Goal: Information Seeking & Learning: Learn about a topic

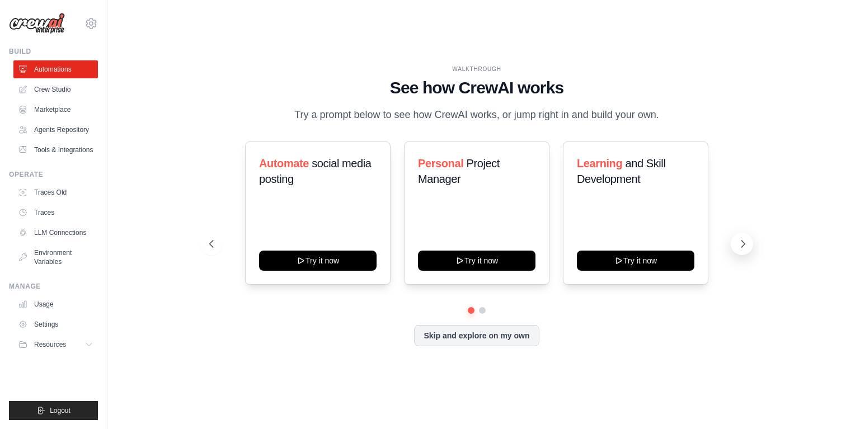
click at [742, 250] on icon at bounding box center [743, 243] width 11 height 11
click at [209, 250] on icon at bounding box center [210, 243] width 11 height 11
click at [61, 86] on link "Crew Studio" at bounding box center [57, 90] width 85 height 18
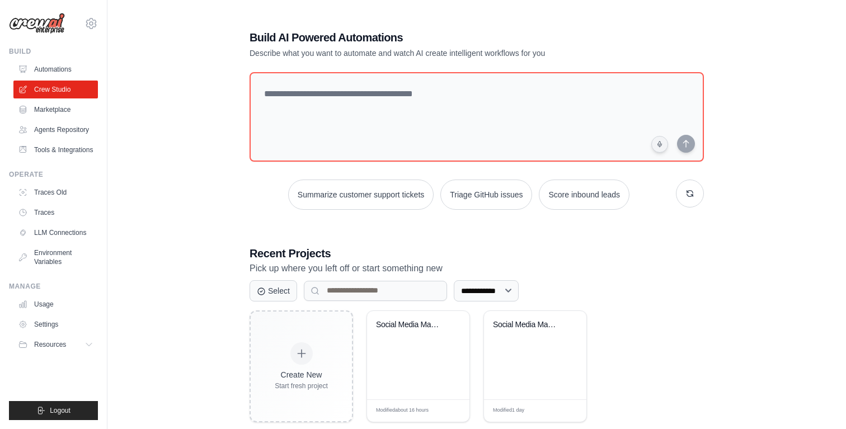
scroll to position [22, 0]
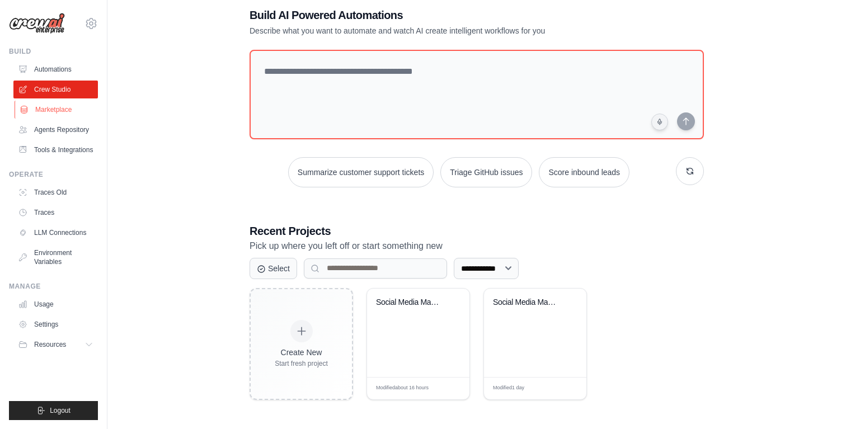
click at [55, 114] on link "Marketplace" at bounding box center [57, 110] width 85 height 18
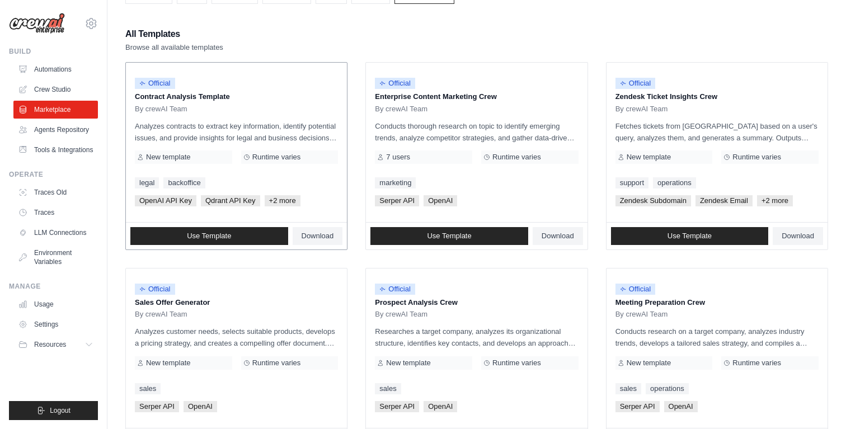
scroll to position [90, 0]
click at [280, 200] on span "+2 more" at bounding box center [283, 200] width 36 height 11
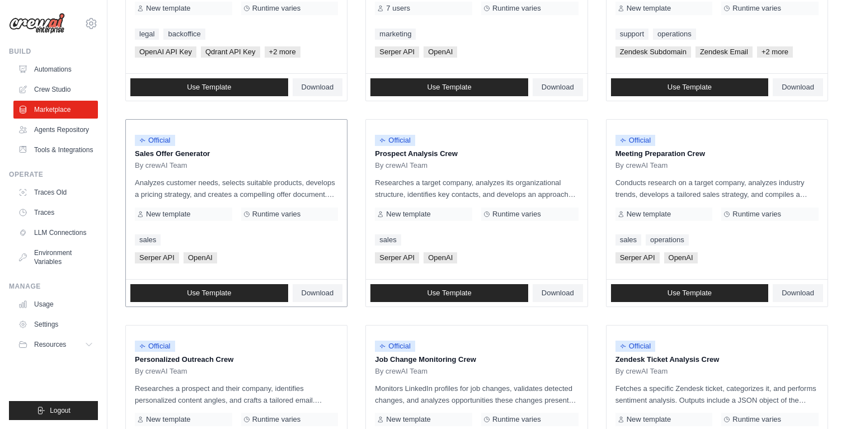
scroll to position [237, 0]
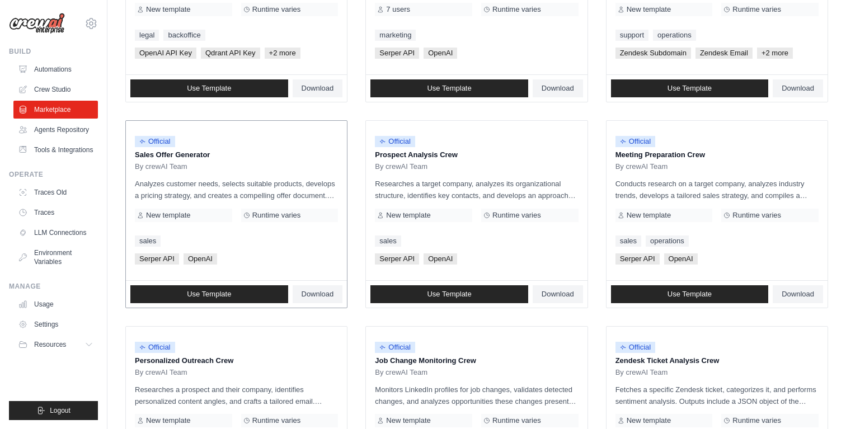
click at [152, 240] on link "sales" at bounding box center [148, 241] width 26 height 11
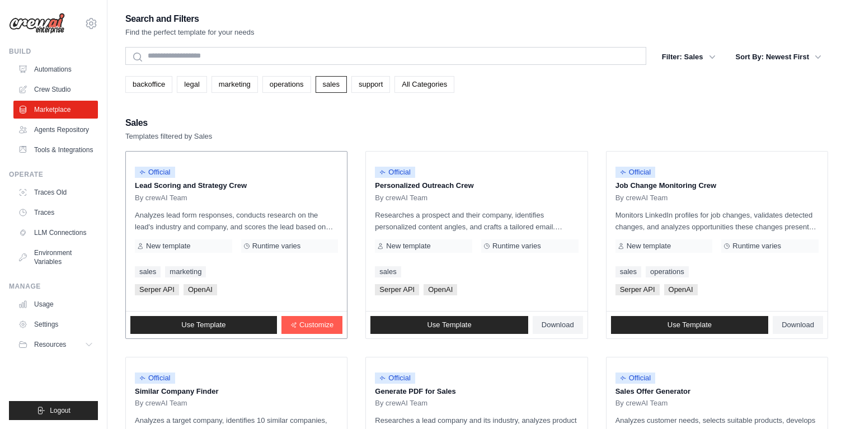
click at [331, 224] on p "Analyzes lead form responses, conducts research on the lead's industry and comp…" at bounding box center [236, 221] width 203 height 24
